Goal: Transaction & Acquisition: Download file/media

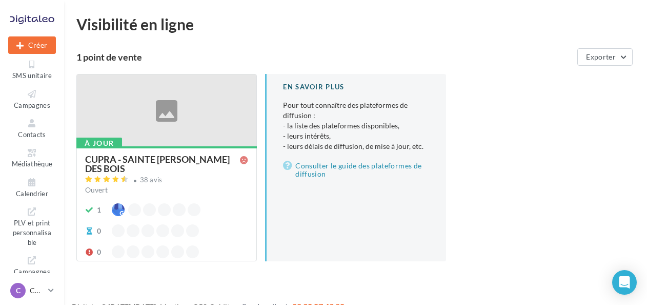
scroll to position [190, 0]
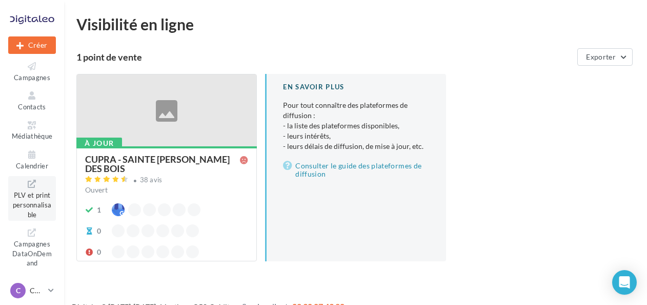
click at [35, 198] on span "PLV et print personnalisable" at bounding box center [32, 203] width 39 height 29
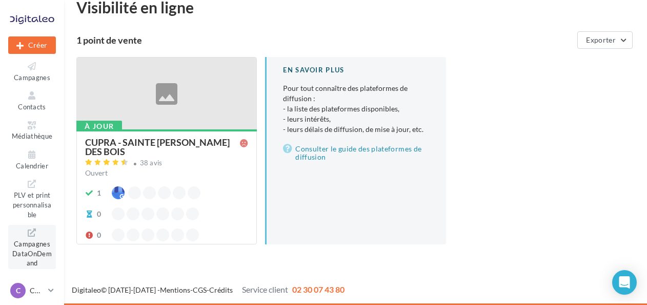
click at [35, 237] on span "Campagnes DataOnDemand" at bounding box center [31, 251] width 39 height 29
click at [42, 132] on span "Médiathèque" at bounding box center [32, 136] width 41 height 8
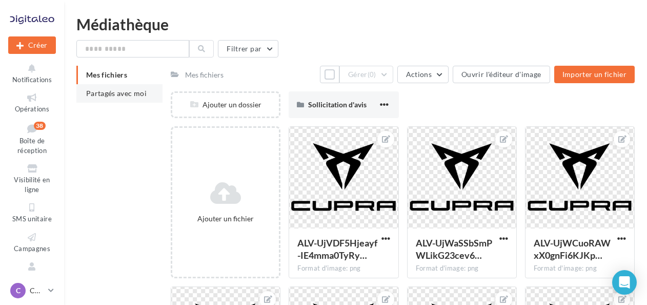
click at [114, 94] on span "Partagés avec moi" at bounding box center [116, 93] width 61 height 9
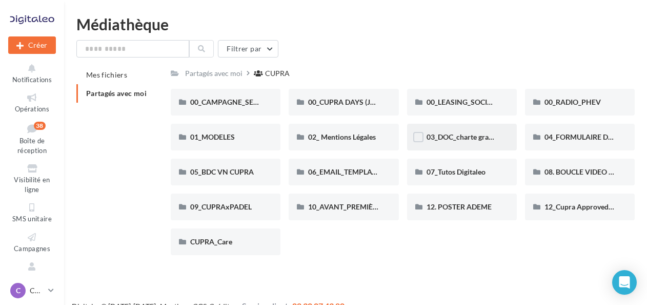
click at [467, 139] on span "03_DOC_charte graphique et GUIDELINES" at bounding box center [494, 136] width 134 height 9
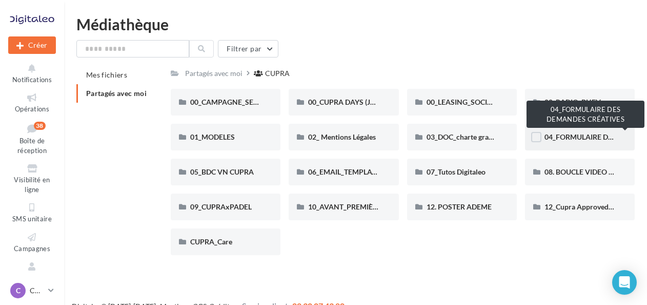
click at [561, 140] on span "04_FORMULAIRE DES DEMANDES CRÉATIVES" at bounding box center [621, 136] width 152 height 9
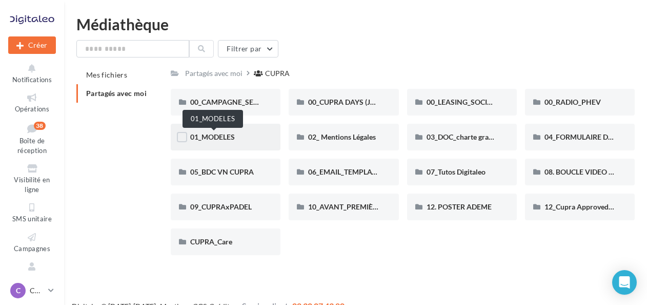
click at [234, 136] on span "01_MODELES" at bounding box center [212, 136] width 45 height 9
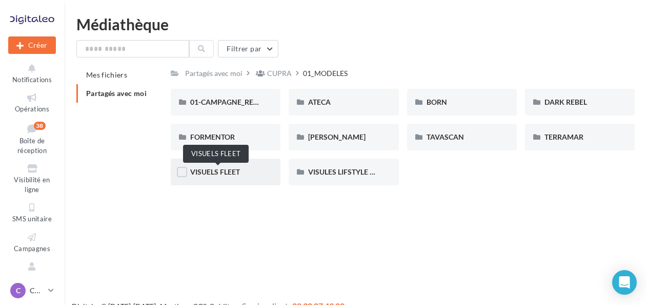
click at [214, 175] on span "VISUELS FLEET" at bounding box center [215, 171] width 50 height 9
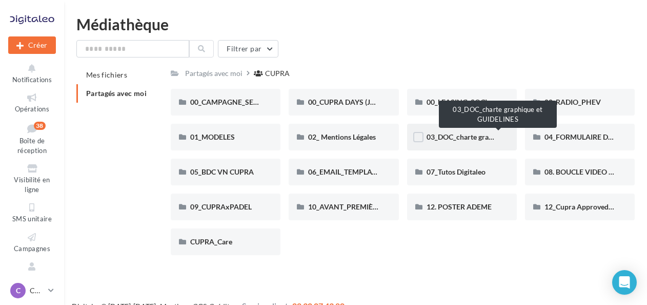
click at [459, 140] on span "03_DOC_charte graphique et GUIDELINES" at bounding box center [494, 136] width 134 height 9
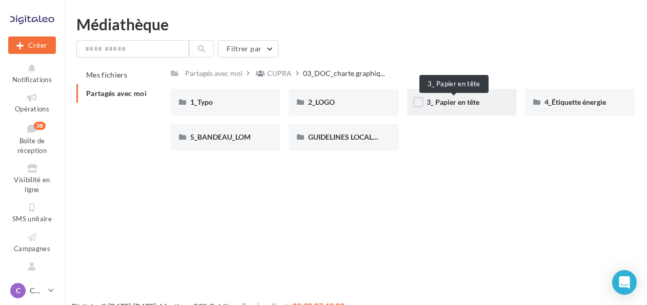
click at [452, 105] on span "3_ Papier en tête" at bounding box center [453, 101] width 53 height 9
click at [222, 98] on div "1_Typo" at bounding box center [225, 102] width 71 height 10
click at [365, 126] on div "GUIDELINES LOCALES" at bounding box center [344, 137] width 110 height 27
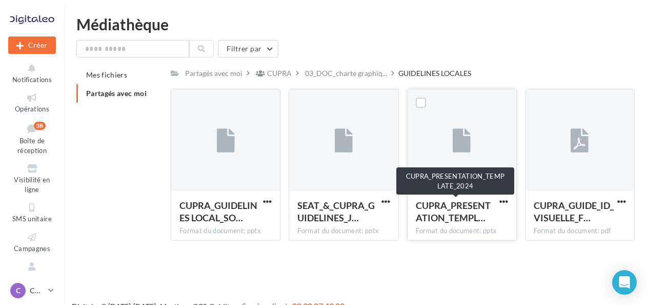
click at [461, 212] on span "CUPRA_PRESENTATION_TEMPL…" at bounding box center [453, 212] width 75 height 24
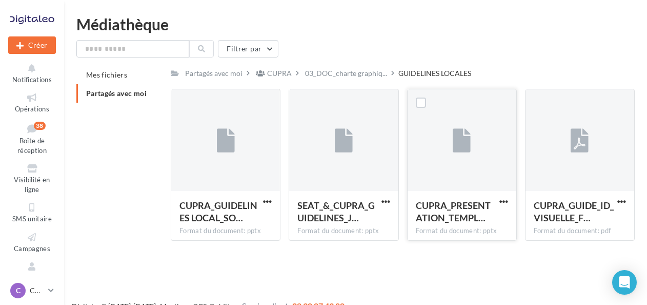
click at [481, 230] on div "Format du document: pptx" at bounding box center [462, 230] width 92 height 9
click at [508, 205] on button "button" at bounding box center [504, 202] width 13 height 10
click at [483, 212] on button "Télécharger" at bounding box center [459, 221] width 103 height 27
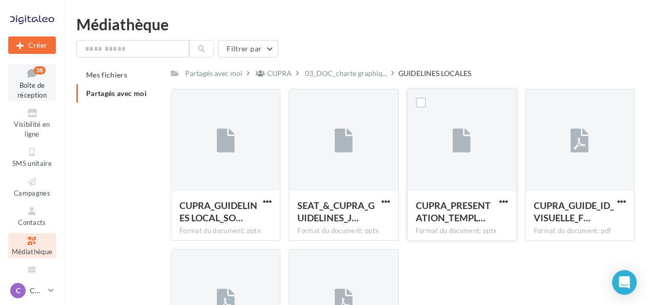
scroll to position [56, 0]
